Goal: Check status: Check status

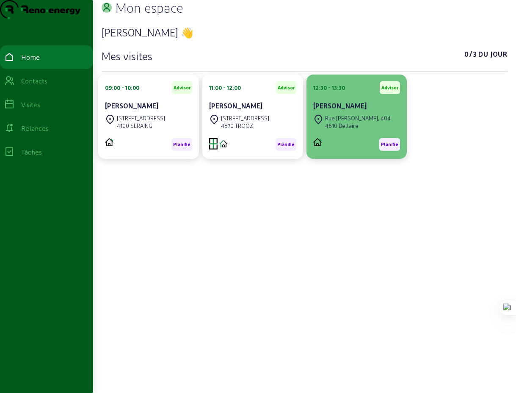
click at [358, 122] on div "Rue [PERSON_NAME], 404" at bounding box center [358, 118] width 66 height 8
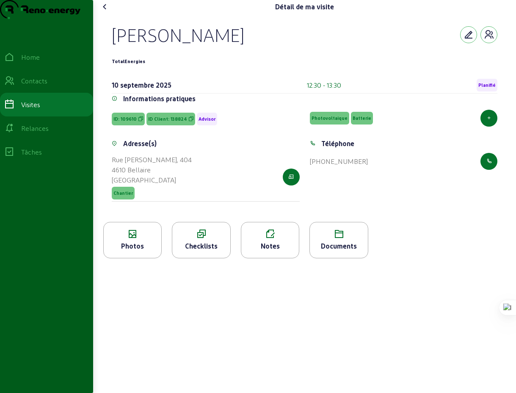
click at [108, 12] on icon at bounding box center [105, 7] width 10 height 10
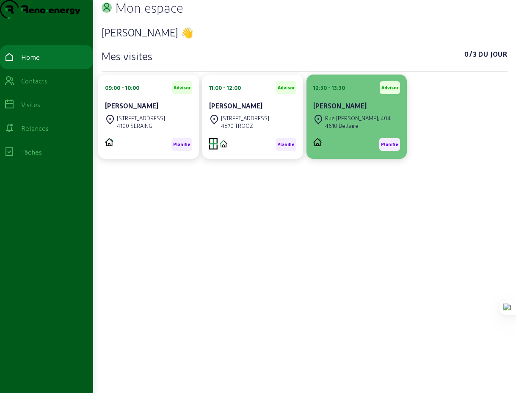
click at [352, 113] on div "[PERSON_NAME]" at bounding box center [356, 107] width 87 height 12
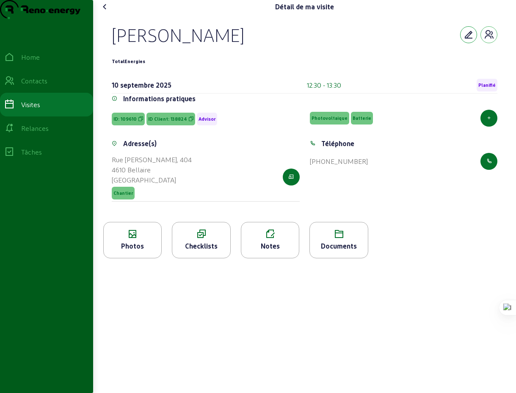
click at [469, 40] on icon "button" at bounding box center [468, 35] width 10 height 10
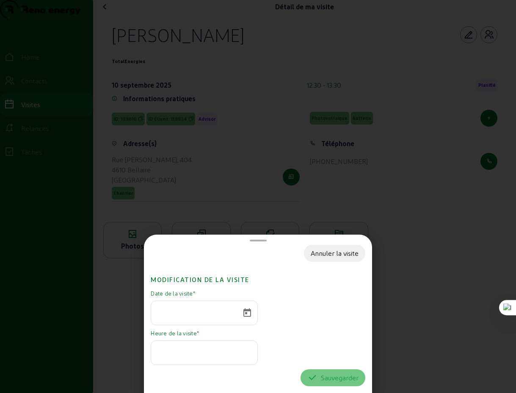
click at [335, 254] on div "Annuler la visite" at bounding box center [335, 253] width 48 height 10
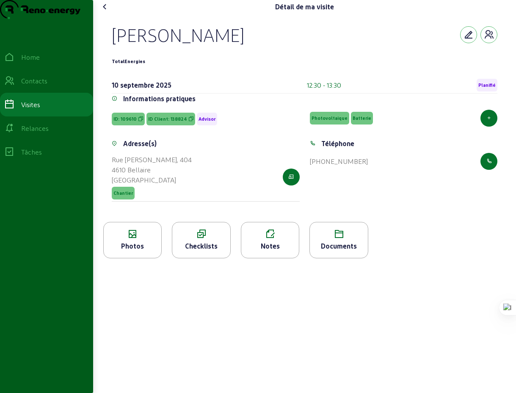
click at [108, 12] on icon at bounding box center [105, 7] width 10 height 10
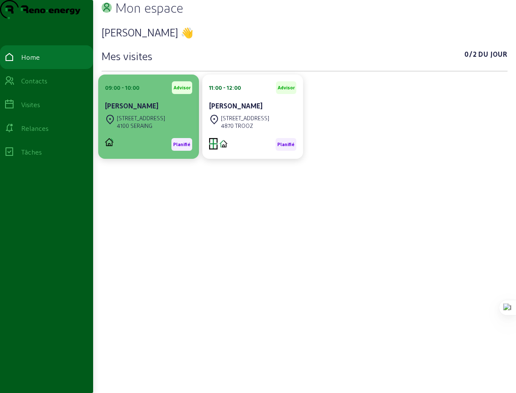
click at [139, 129] on div "4100 SERAING" at bounding box center [141, 126] width 48 height 8
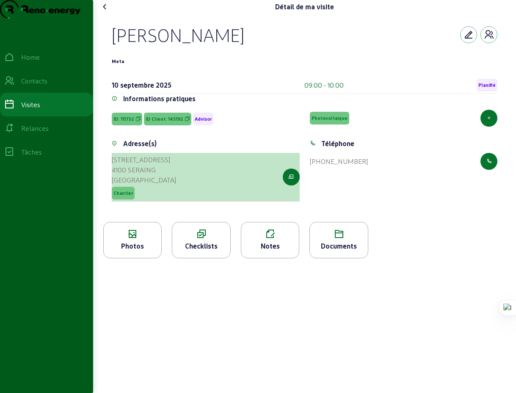
click at [146, 175] on div "4100 SERAING" at bounding box center [144, 170] width 64 height 10
drag, startPoint x: 292, startPoint y: 193, endPoint x: 294, endPoint y: 201, distance: 8.1
click at [294, 185] on button "button" at bounding box center [291, 176] width 17 height 17
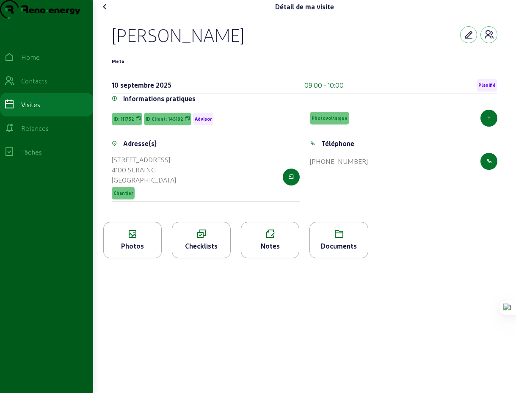
click at [107, 12] on icon at bounding box center [105, 7] width 10 height 10
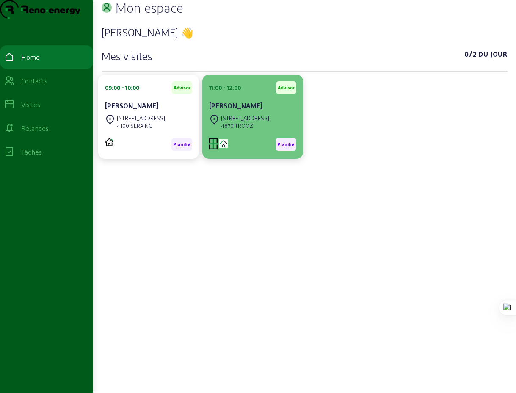
click at [241, 110] on cam-card-title "[PERSON_NAME]" at bounding box center [235, 106] width 53 height 8
